Goal: Find specific page/section: Find specific page/section

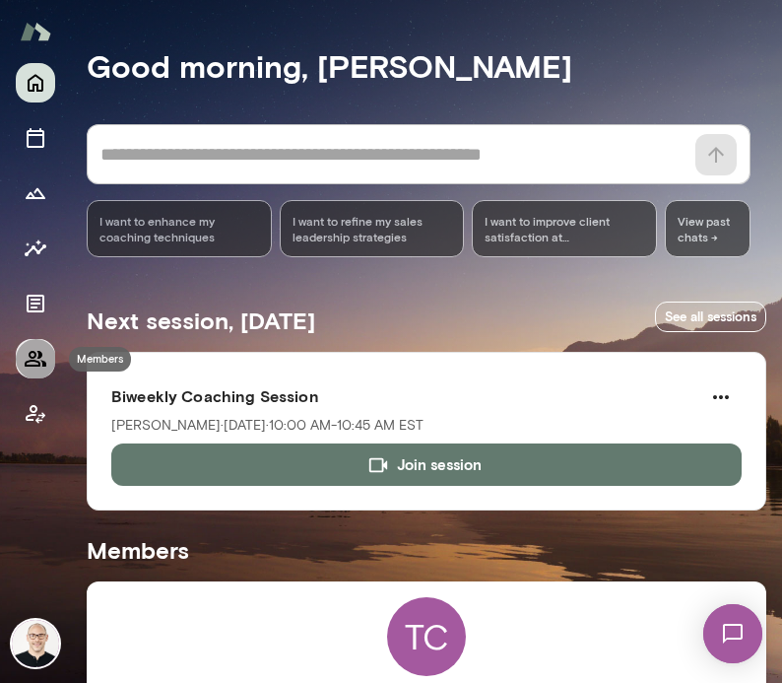
click at [29, 364] on icon "Members" at bounding box center [36, 359] width 24 height 24
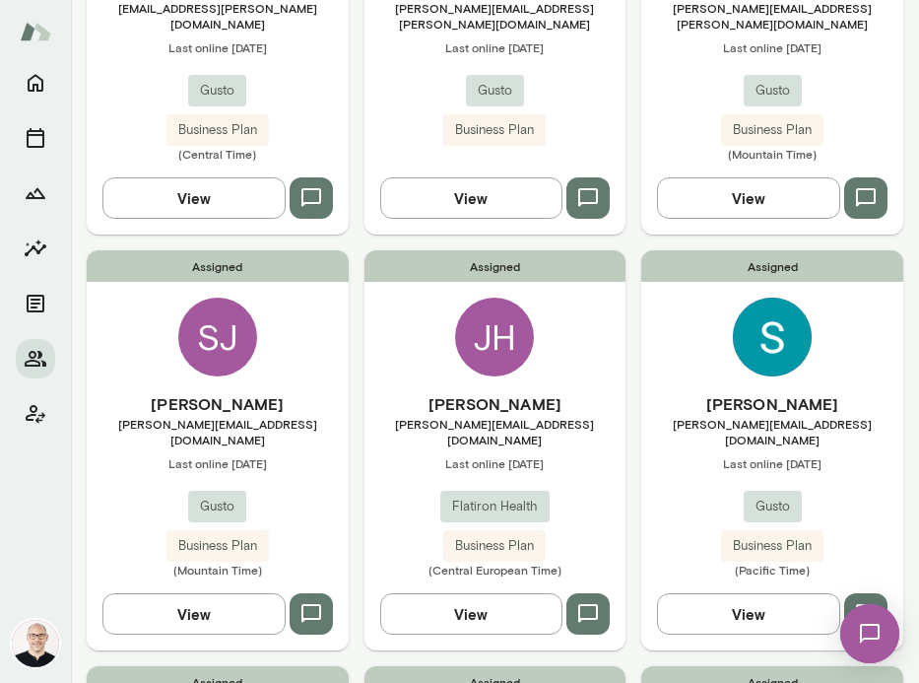
scroll to position [881, 0]
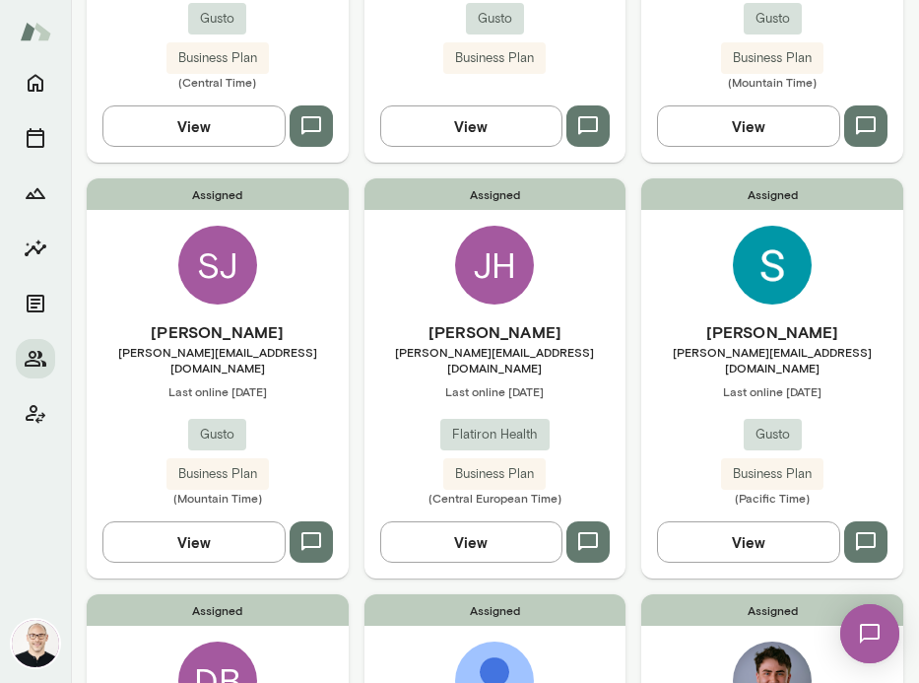
click at [461, 521] on button "View" at bounding box center [471, 541] width 183 height 41
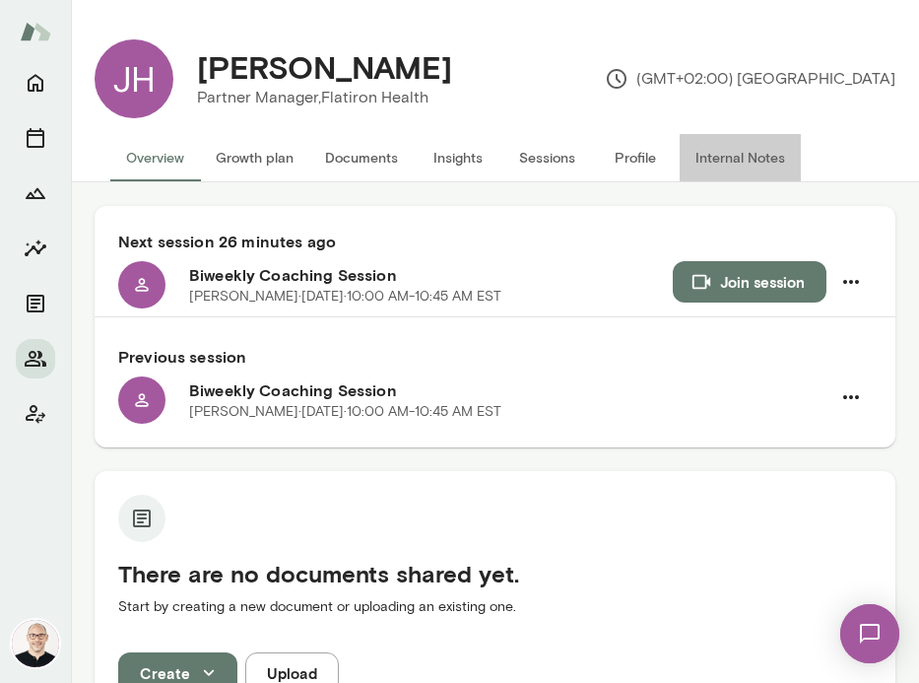
click at [726, 157] on button "Internal Notes" at bounding box center [740, 157] width 121 height 47
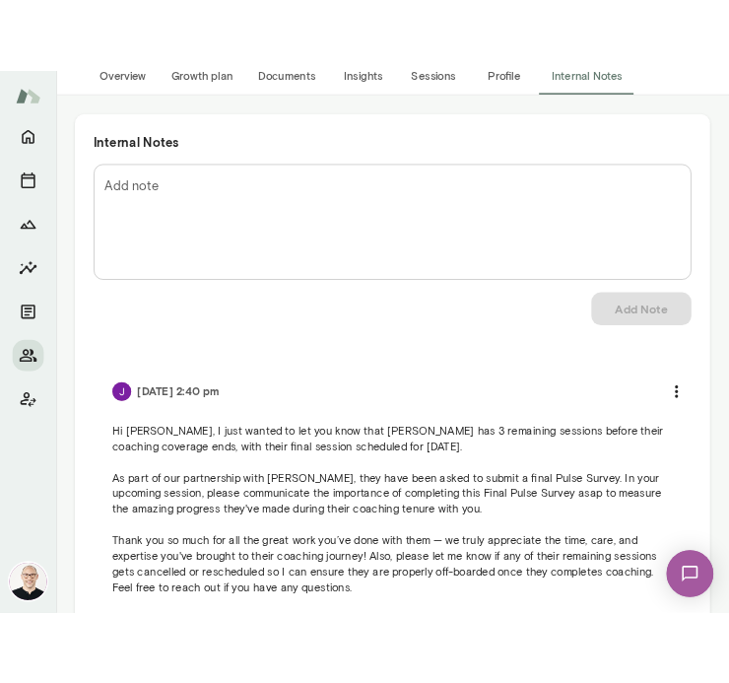
scroll to position [153, 0]
